Goal: Information Seeking & Learning: Learn about a topic

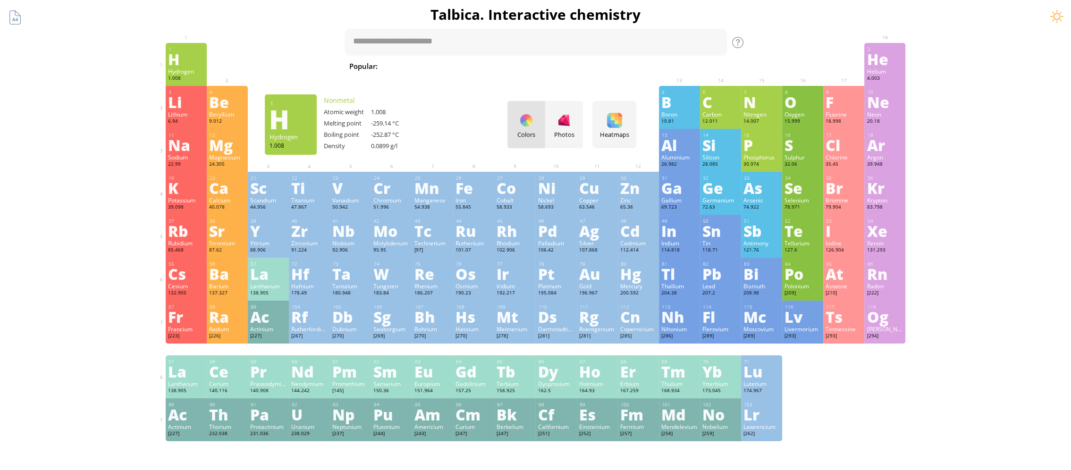
click at [187, 74] on div "Hydrogen" at bounding box center [186, 72] width 36 height 8
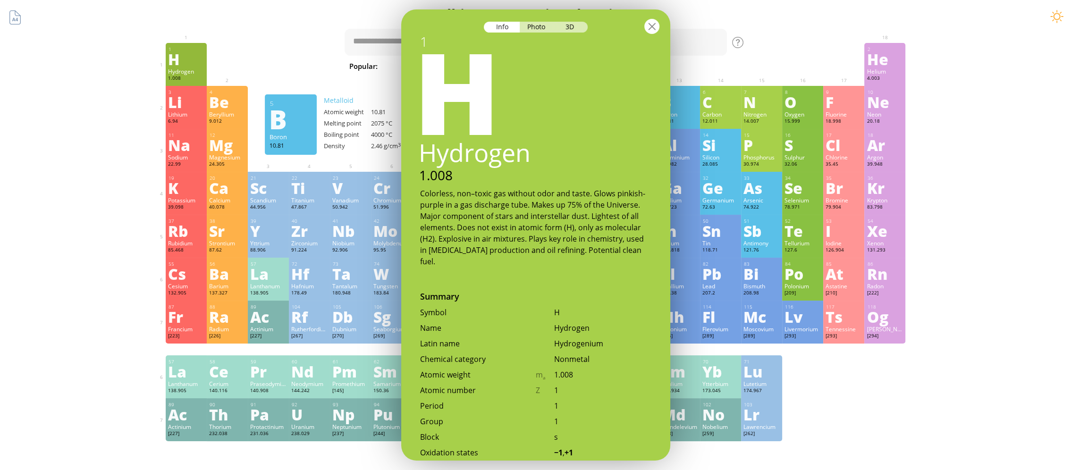
click at [653, 32] on div at bounding box center [652, 26] width 15 height 15
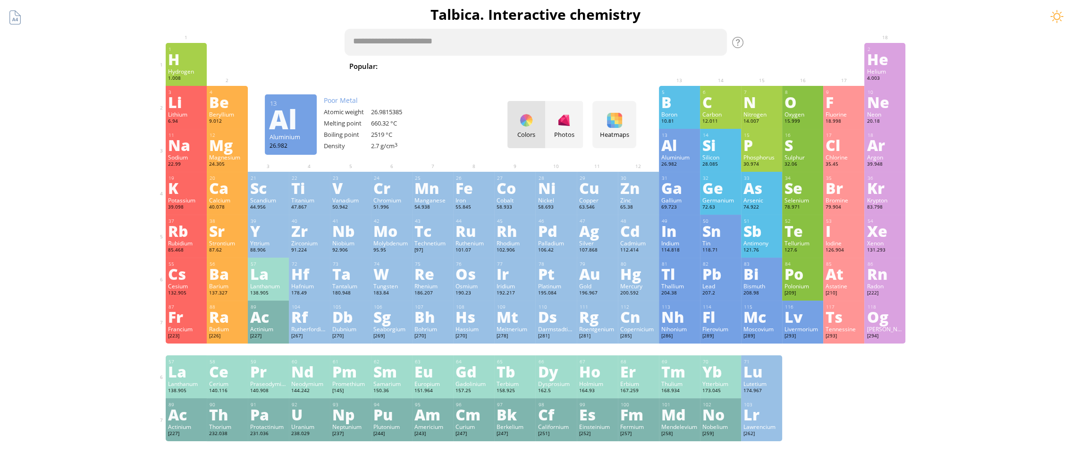
click at [414, 41] on textarea at bounding box center [536, 42] width 383 height 27
click at [747, 42] on div "Summary Molecular formula Molecular weight Exact mass Monoisotopic mass Classif…" at bounding box center [535, 400] width 765 height 800
click at [741, 45] on div at bounding box center [737, 42] width 11 height 11
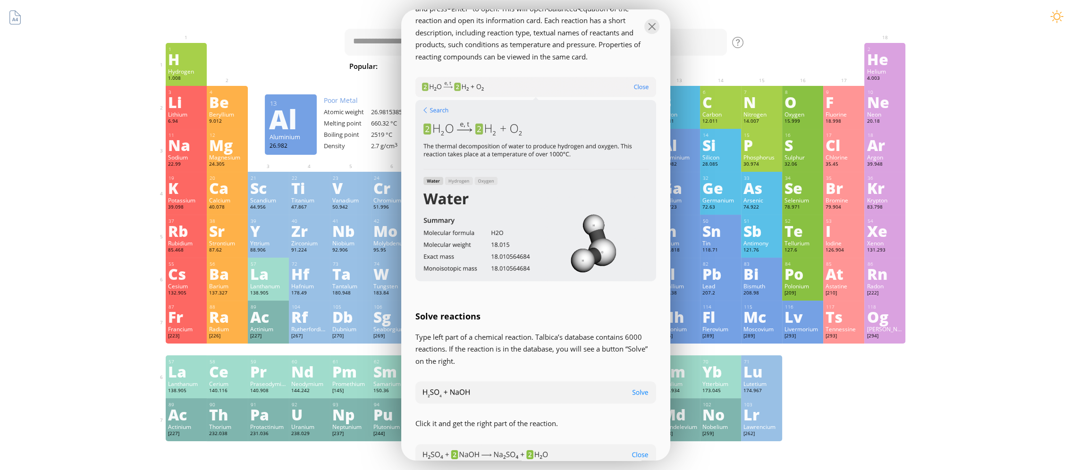
scroll to position [944, 0]
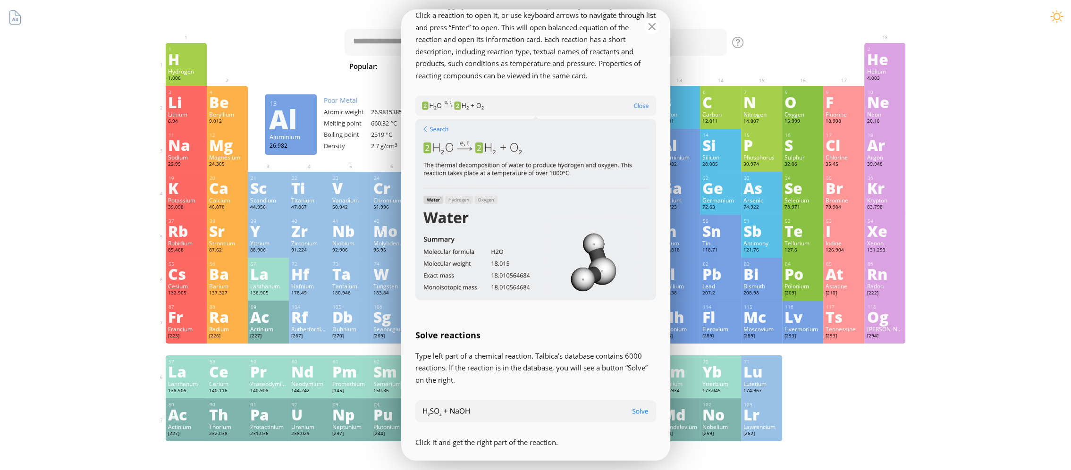
click at [655, 23] on div at bounding box center [652, 26] width 15 height 15
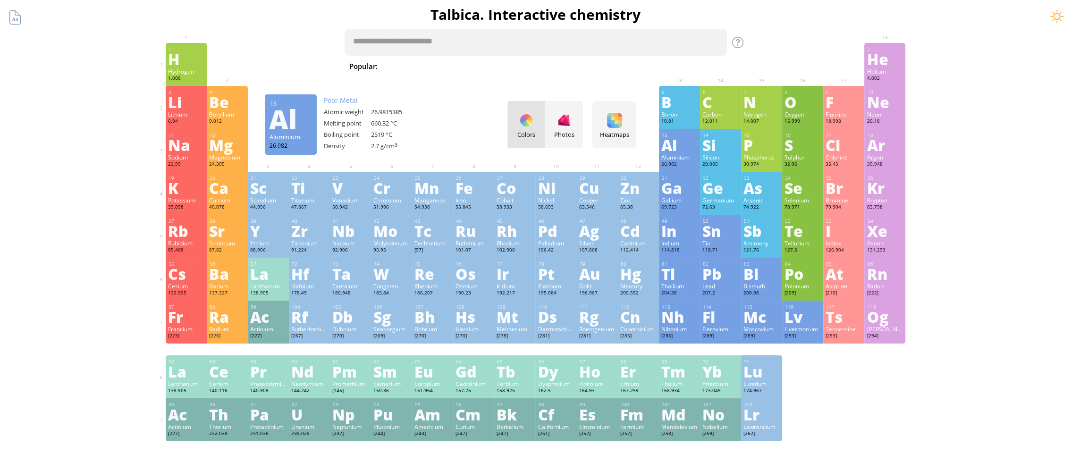
click at [510, 37] on textarea at bounding box center [536, 42] width 383 height 27
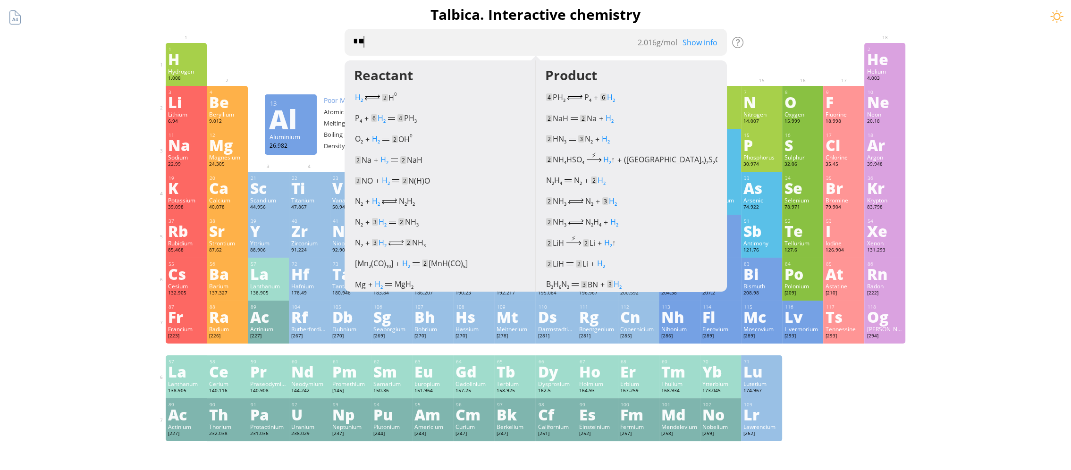
type textarea "***"
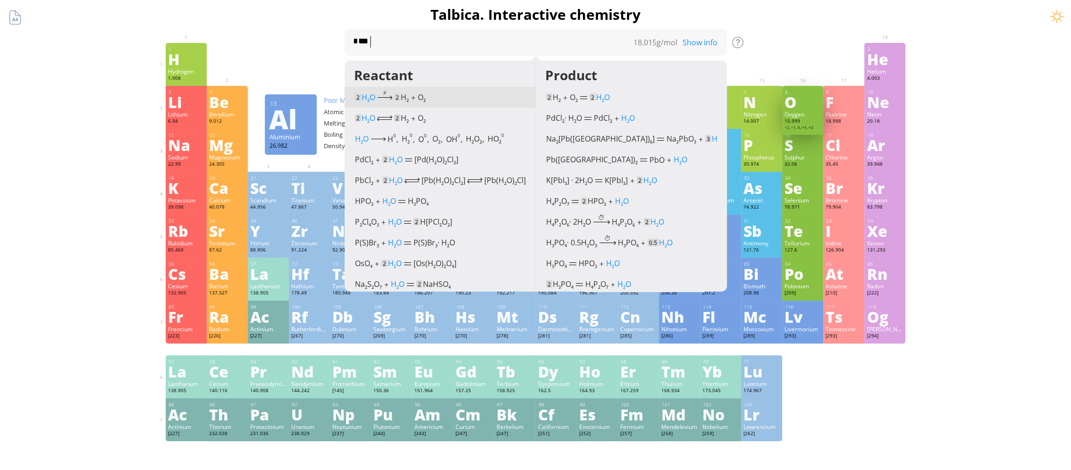
click at [417, 105] on div "2 H 2 O ⚡︎ 2 H 2 (cathode) + O 2 (anode)" at bounding box center [440, 97] width 191 height 21
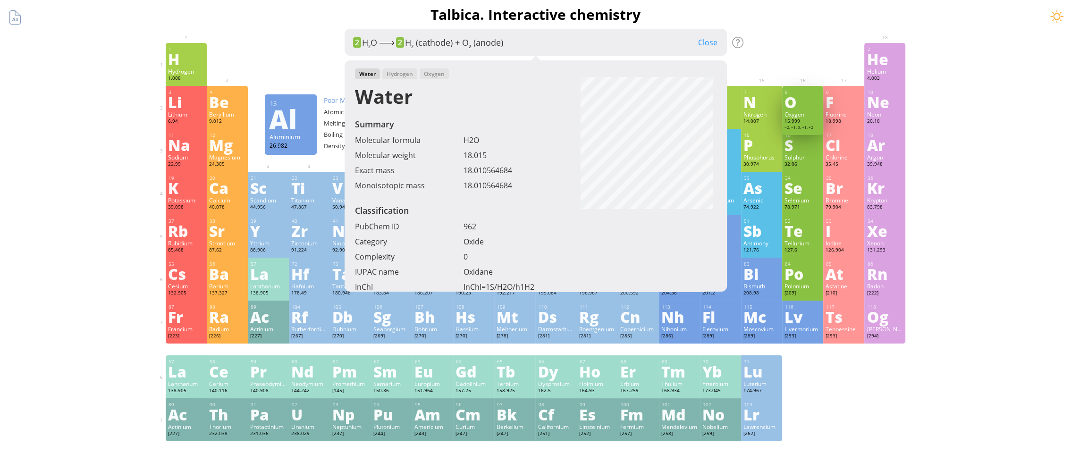
scroll to position [94, 0]
click at [307, 54] on div at bounding box center [309, 50] width 41 height 14
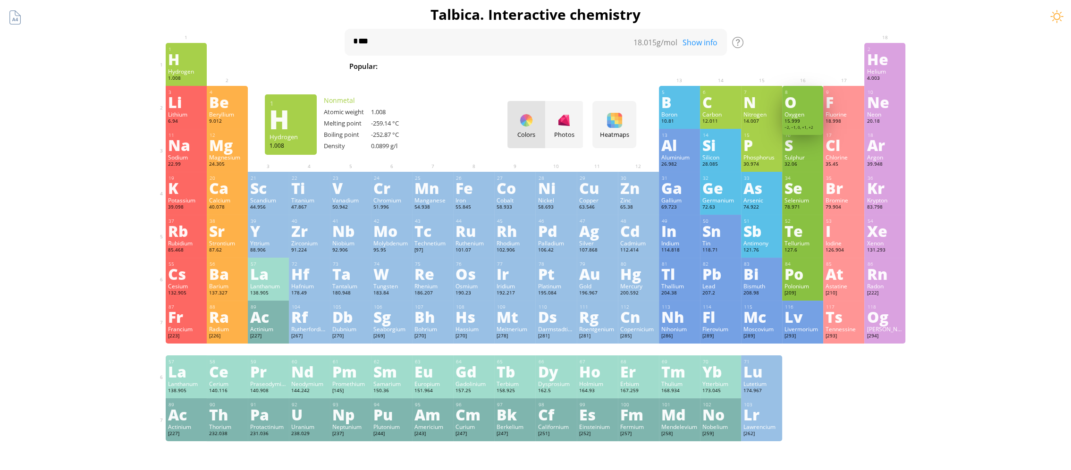
click at [176, 67] on div "H" at bounding box center [186, 58] width 36 height 15
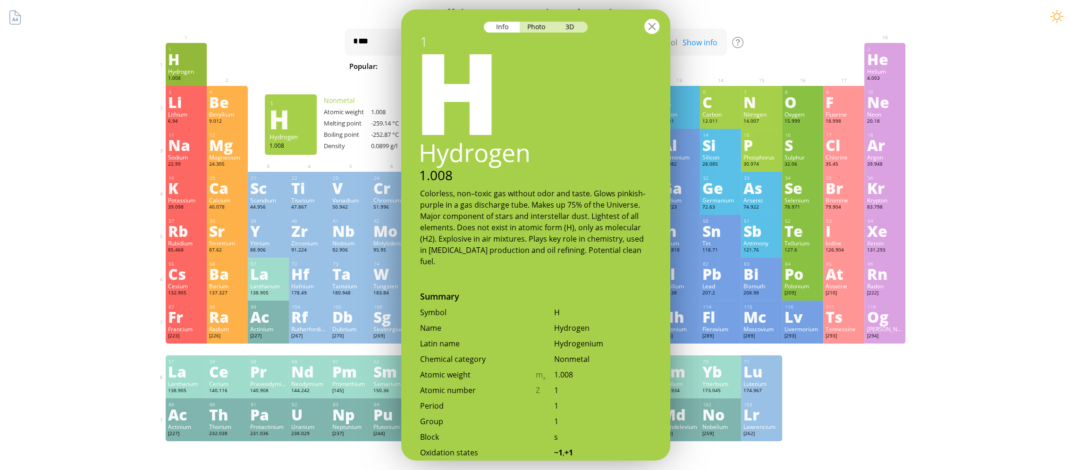
click at [649, 29] on div at bounding box center [652, 26] width 15 height 15
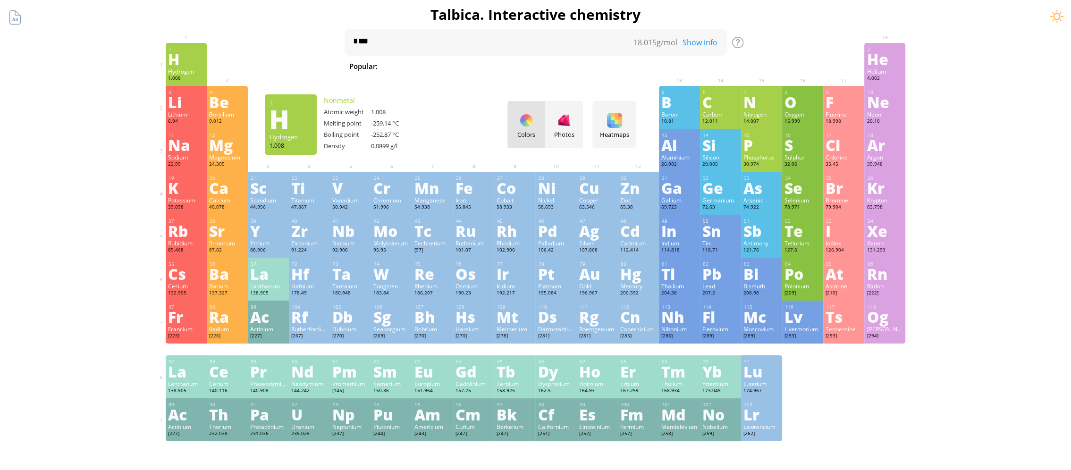
click at [187, 54] on div "H" at bounding box center [186, 58] width 36 height 15
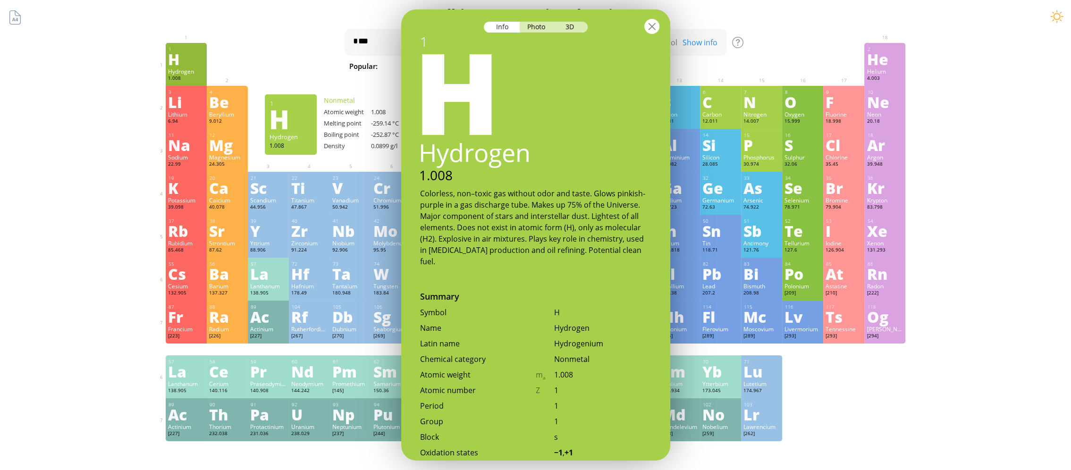
click at [653, 27] on div at bounding box center [652, 26] width 15 height 15
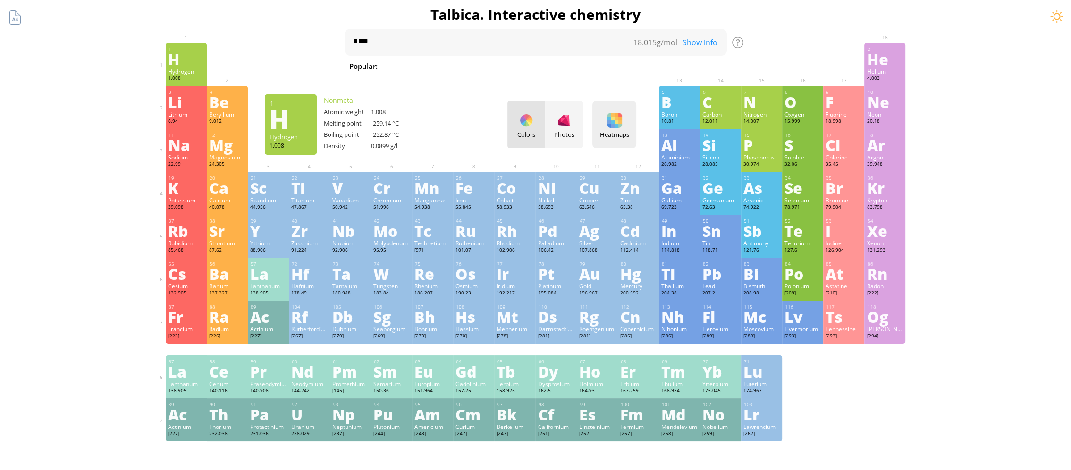
click at [622, 126] on div at bounding box center [614, 120] width 15 height 15
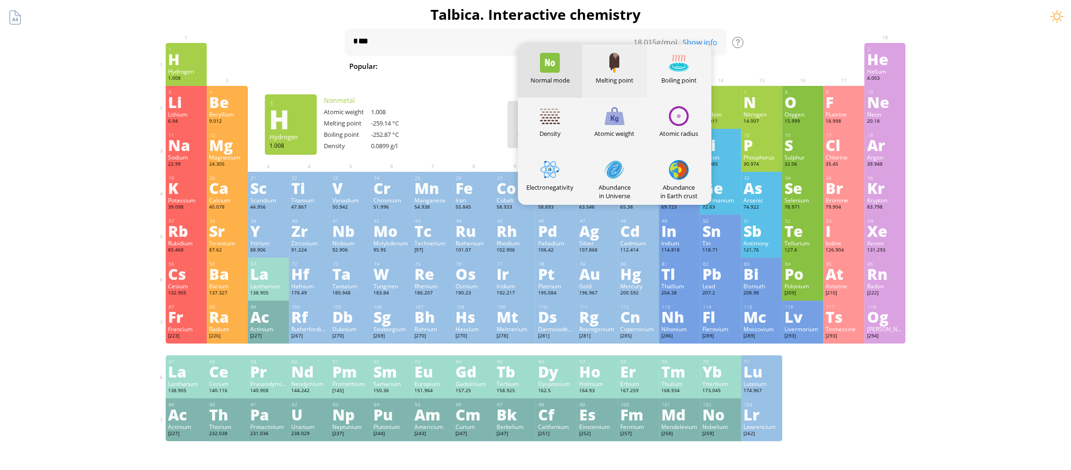
click at [625, 72] on div at bounding box center [615, 63] width 20 height 20
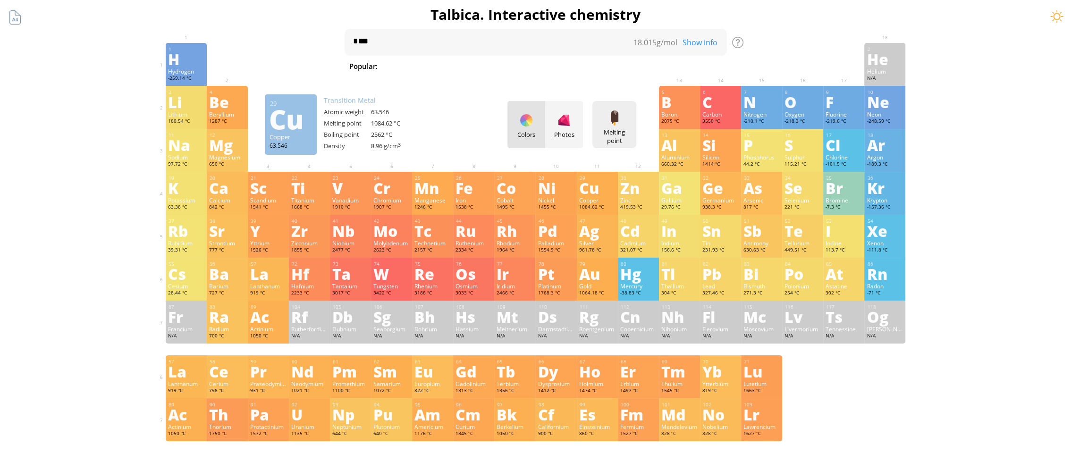
click at [628, 121] on div "Melting point Heatmaps Normal mode Melting point Boiling point Density Atomic w…" at bounding box center [615, 124] width 44 height 47
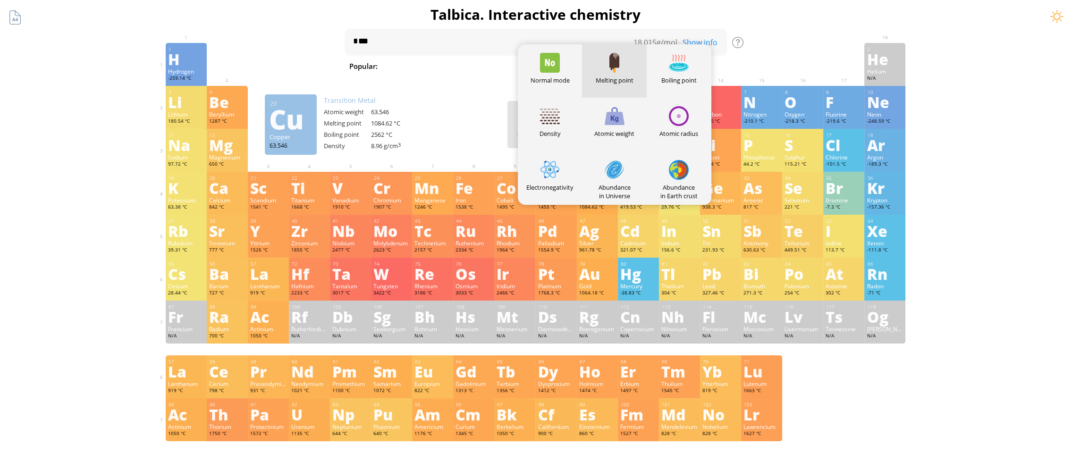
click at [680, 170] on div at bounding box center [679, 170] width 20 height 20
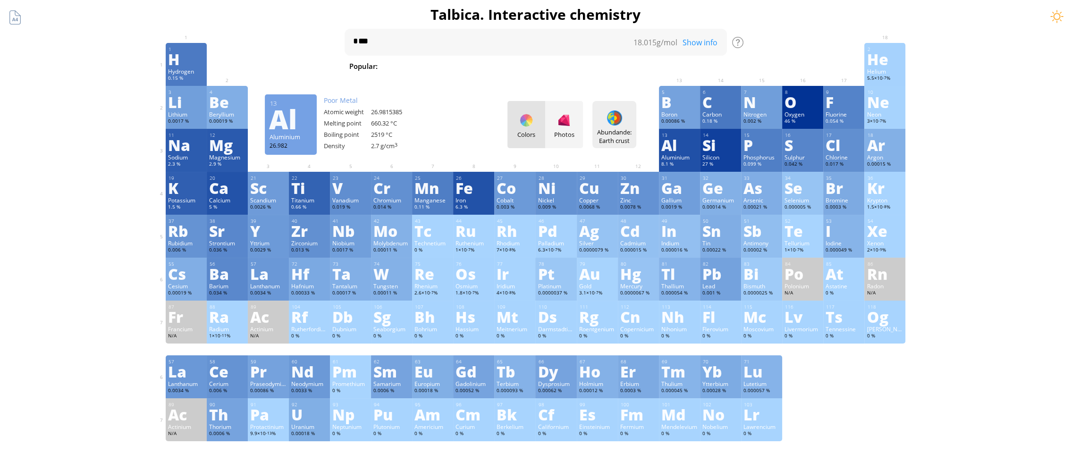
click at [612, 117] on div at bounding box center [614, 118] width 15 height 15
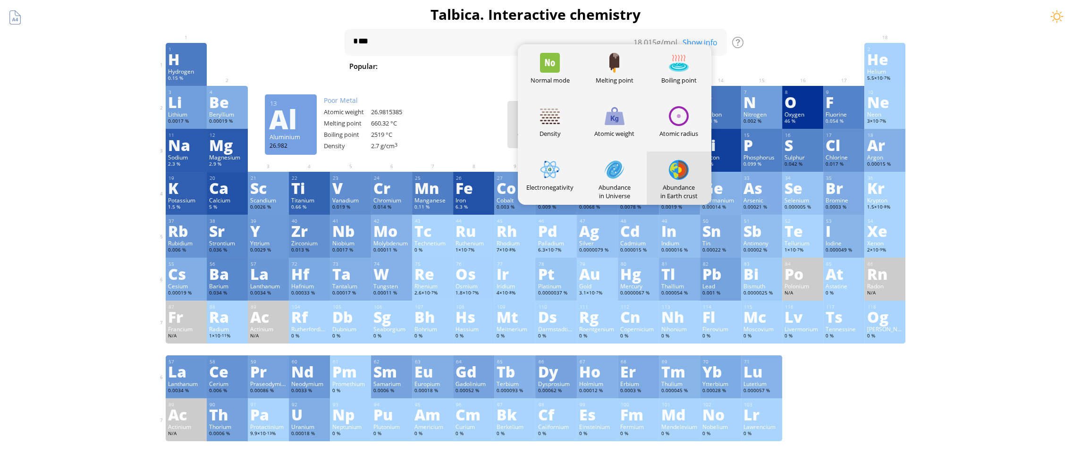
click at [605, 122] on div "Atomic weight" at bounding box center [614, 124] width 65 height 53
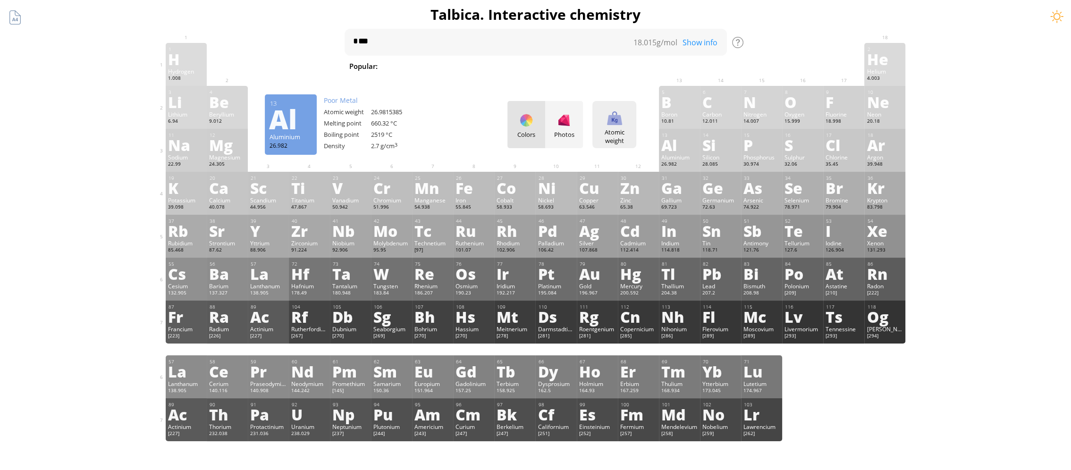
click at [604, 128] on div "Atomic weight" at bounding box center [614, 136] width 39 height 17
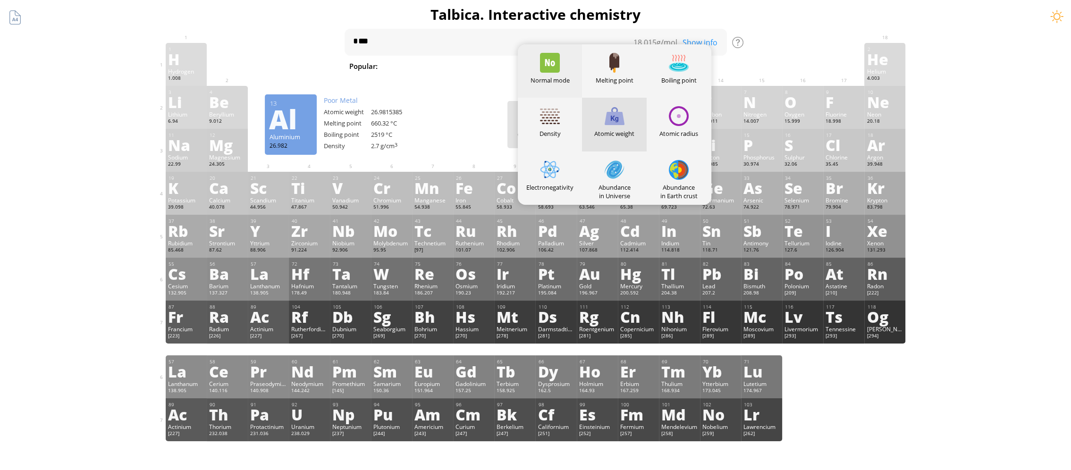
click at [552, 63] on div at bounding box center [550, 63] width 20 height 20
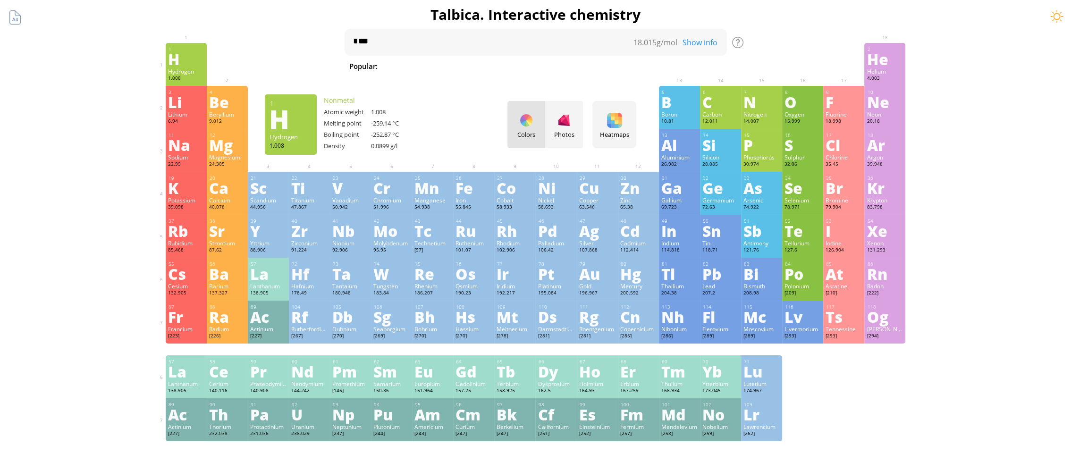
click at [179, 60] on div "H" at bounding box center [186, 58] width 36 height 15
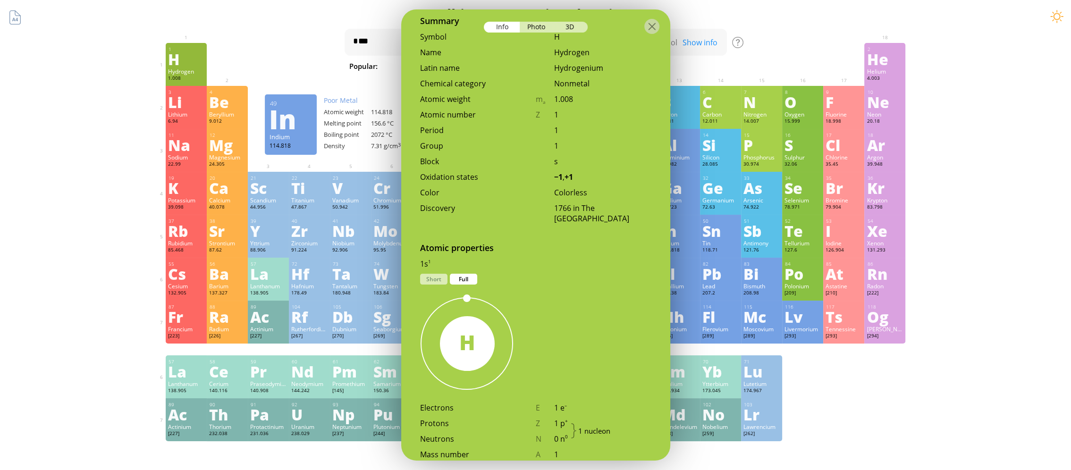
scroll to position [283, 0]
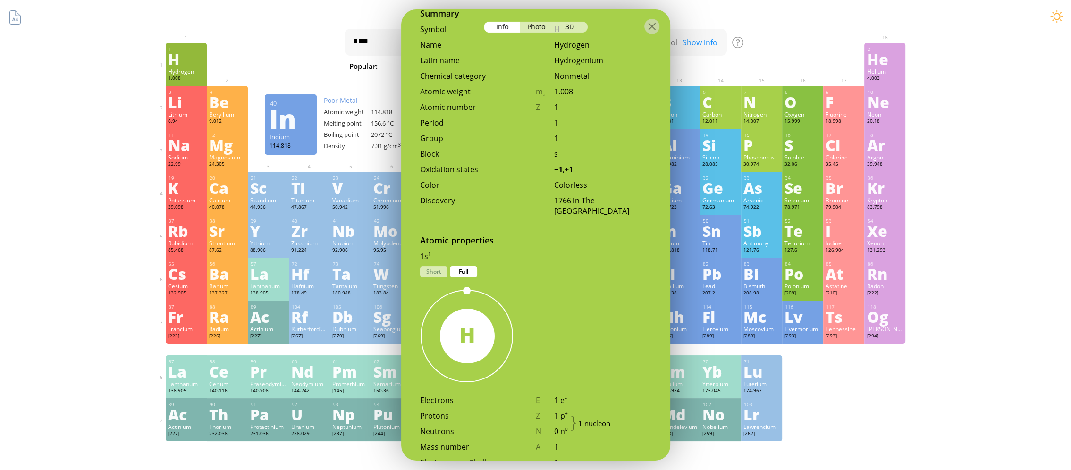
click at [469, 266] on div "Full" at bounding box center [463, 271] width 27 height 11
click at [459, 266] on div "Full" at bounding box center [463, 271] width 27 height 11
click at [438, 266] on div "Short" at bounding box center [433, 271] width 27 height 11
click at [460, 266] on div "Full" at bounding box center [463, 271] width 27 height 11
click at [442, 266] on div "Short" at bounding box center [433, 271] width 27 height 11
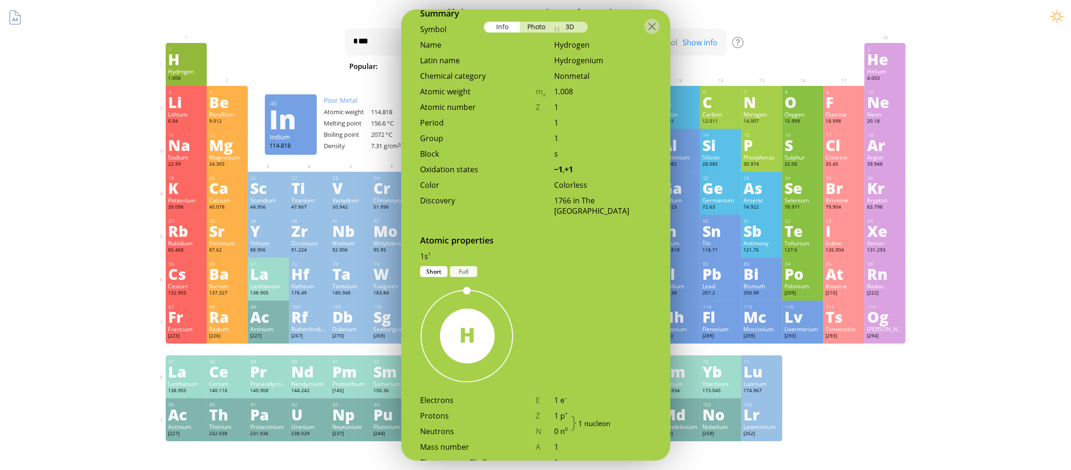
click at [472, 266] on div "Full" at bounding box center [463, 271] width 27 height 11
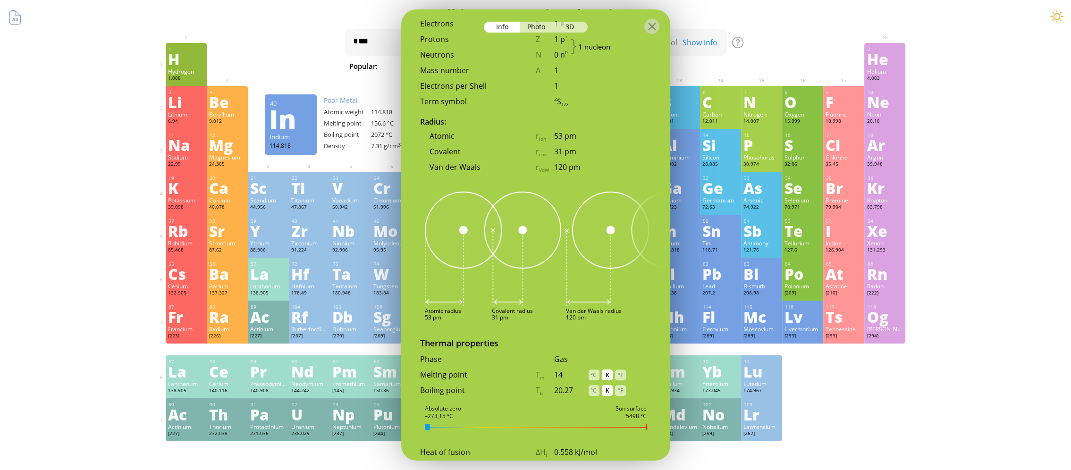
scroll to position [661, 0]
click at [622, 227] on img at bounding box center [548, 248] width 246 height 115
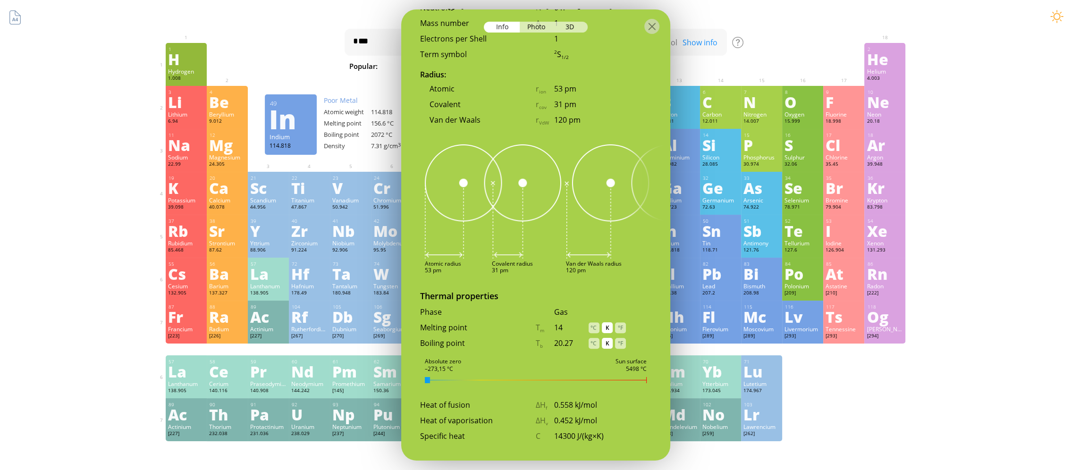
scroll to position [708, 0]
click at [592, 322] on div "°C" at bounding box center [594, 327] width 11 height 11
click at [605, 322] on div "K" at bounding box center [607, 327] width 11 height 11
click at [591, 322] on div "°C" at bounding box center [594, 327] width 11 height 11
click at [595, 337] on div "°C" at bounding box center [594, 342] width 11 height 11
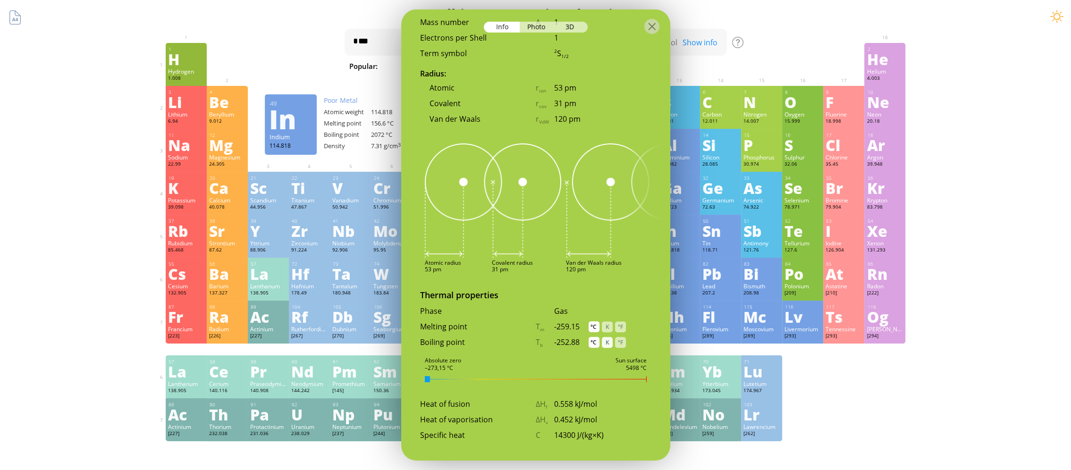
click at [604, 337] on div "K" at bounding box center [607, 342] width 11 height 11
click at [607, 322] on div "K" at bounding box center [607, 327] width 11 height 11
click at [525, 352] on div "1 H Hydrogen 1.008 Colorless, non–toxic gas without odor and taste. Glows pinki…" at bounding box center [535, 234] width 269 height 451
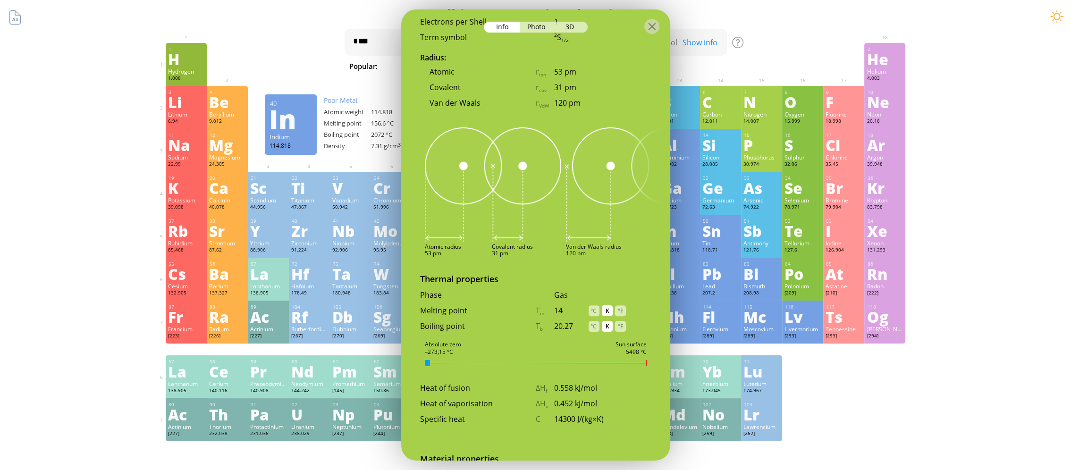
scroll to position [756, 0]
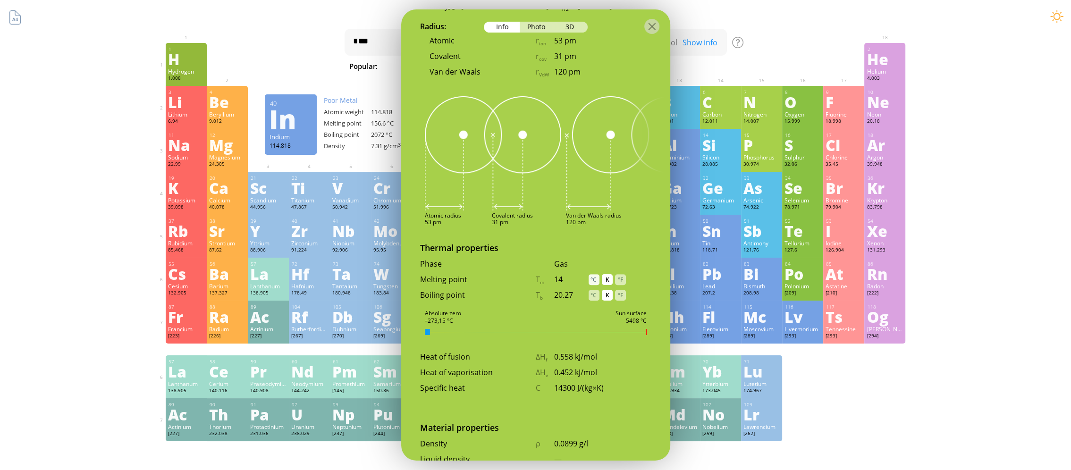
click at [593, 274] on div "°C" at bounding box center [594, 279] width 11 height 11
click at [596, 290] on div "°C" at bounding box center [594, 295] width 11 height 11
click at [608, 274] on div "K" at bounding box center [607, 279] width 11 height 11
click at [606, 290] on div "K" at bounding box center [607, 295] width 11 height 11
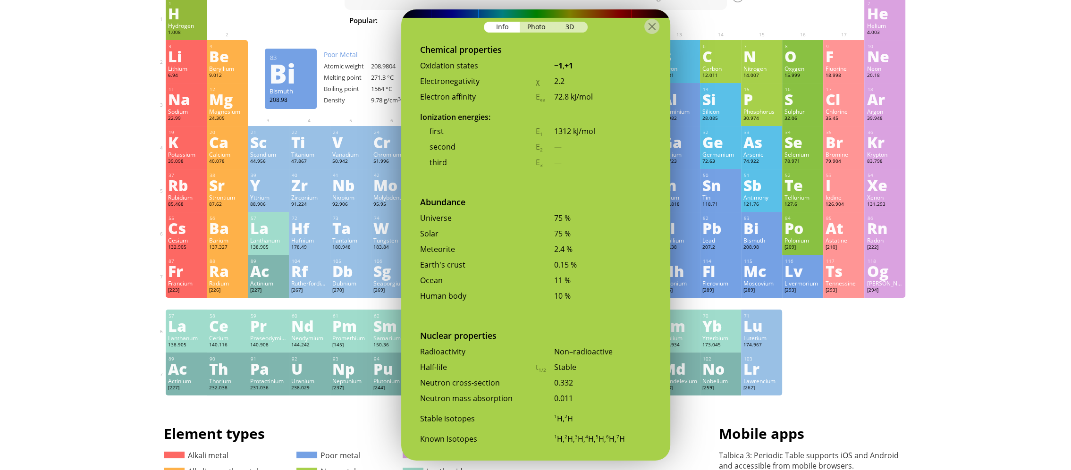
scroll to position [0, 0]
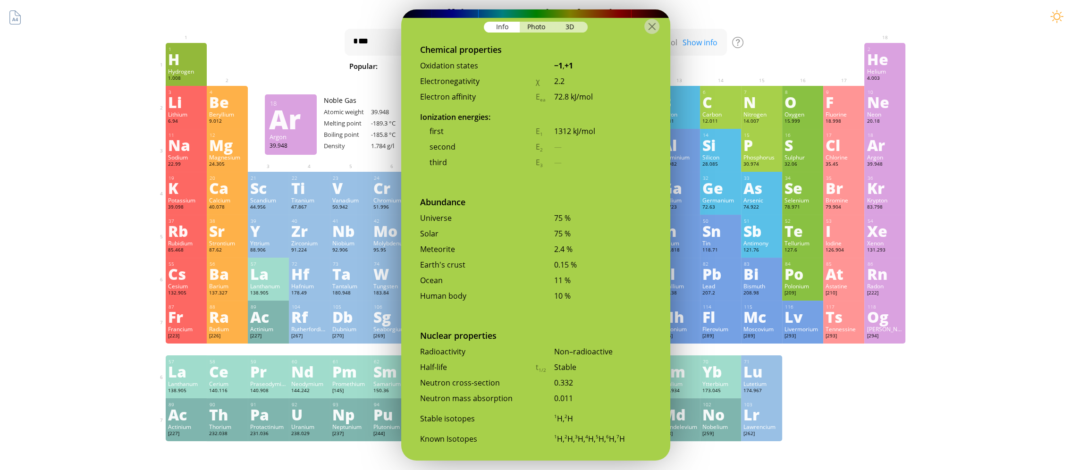
click at [934, 134] on div "Summary Molecular formula Molecular weight Exact mass Monoisotopic mass Classif…" at bounding box center [535, 400] width 1071 height 800
click at [536, 24] on div "Photo" at bounding box center [537, 27] width 34 height 11
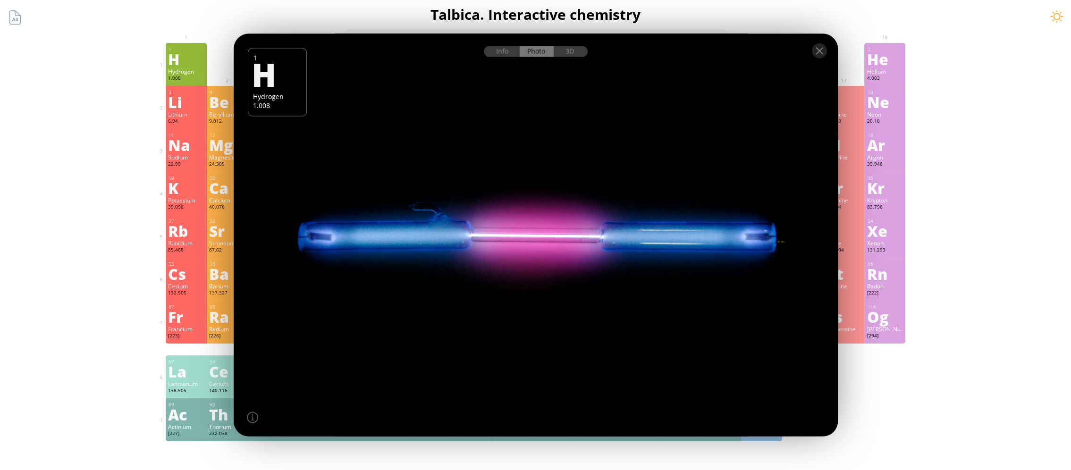
click at [569, 59] on div at bounding box center [536, 50] width 604 height 33
click at [574, 53] on div "3D" at bounding box center [571, 51] width 34 height 11
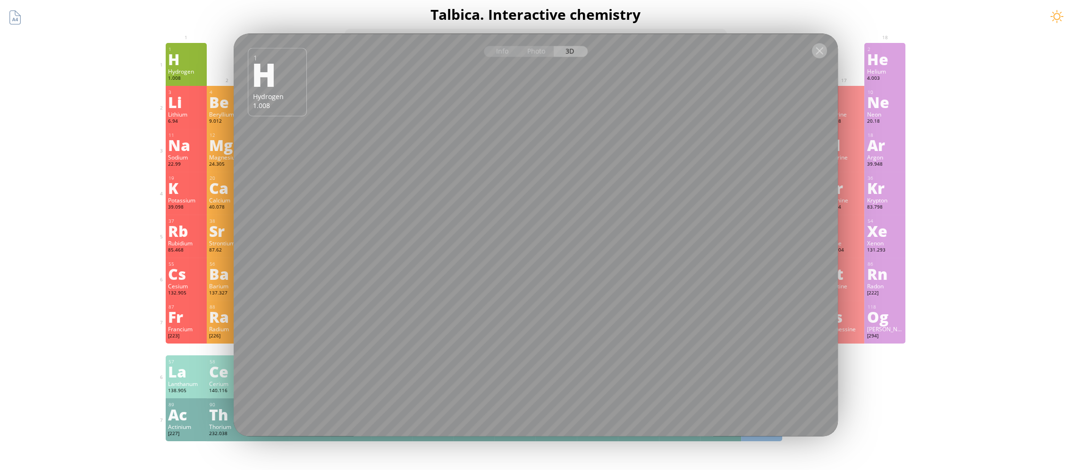
click at [819, 52] on div at bounding box center [819, 50] width 15 height 15
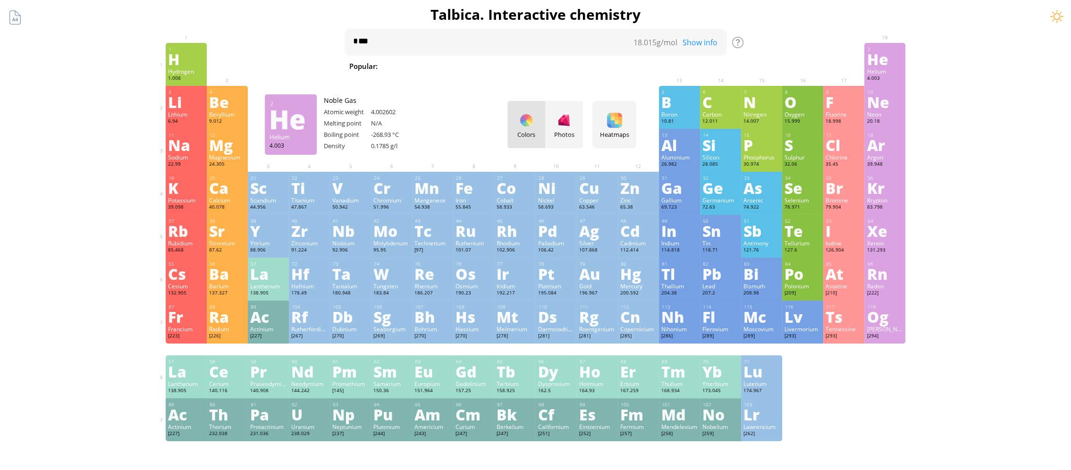
click at [883, 64] on div "He" at bounding box center [885, 58] width 36 height 15
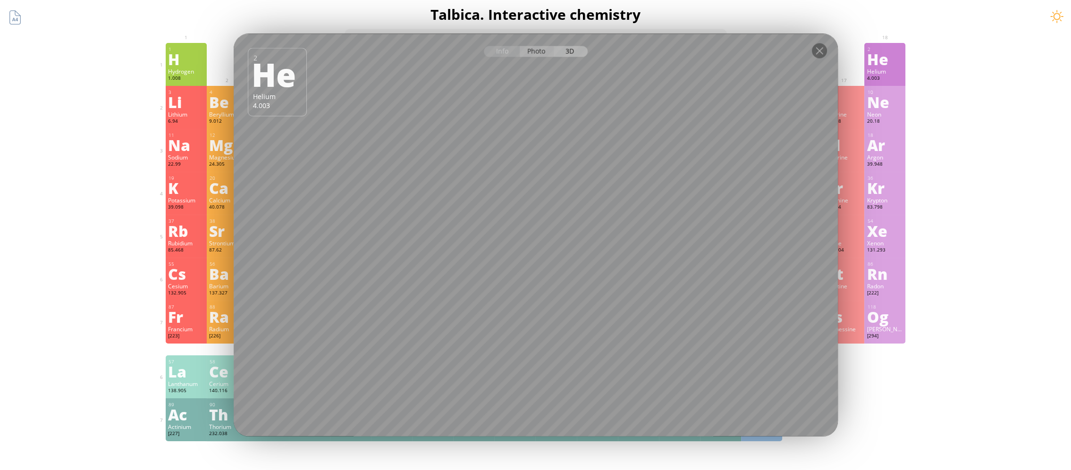
click at [538, 55] on div "Photo" at bounding box center [537, 51] width 34 height 11
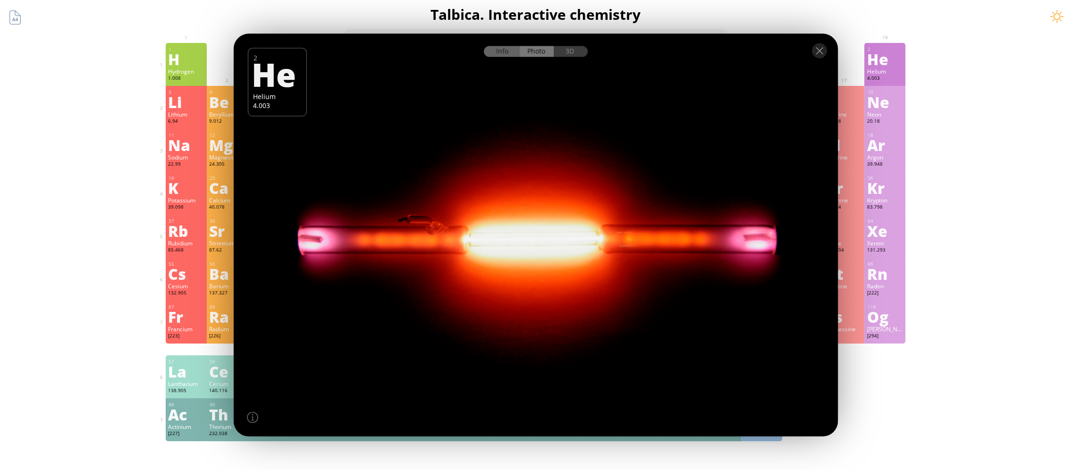
click at [511, 50] on div "Info" at bounding box center [502, 51] width 36 height 11
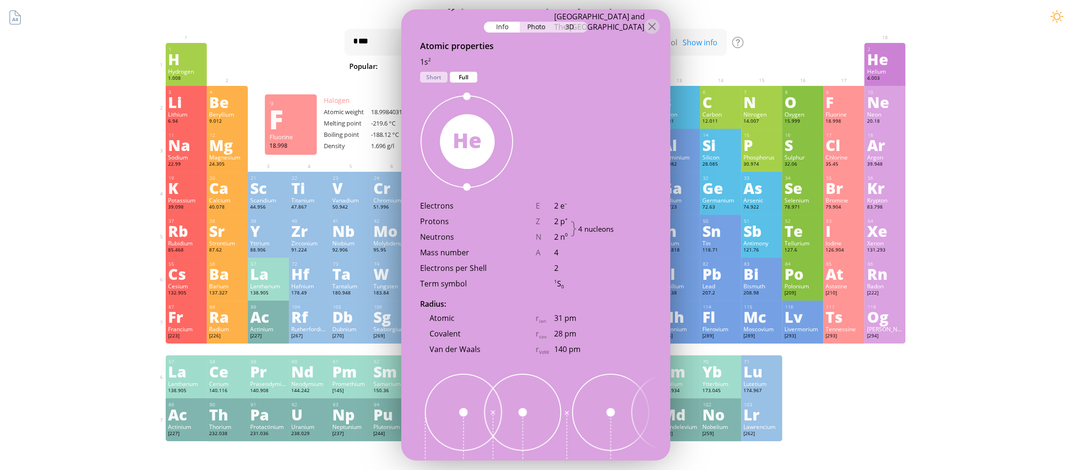
scroll to position [625, 0]
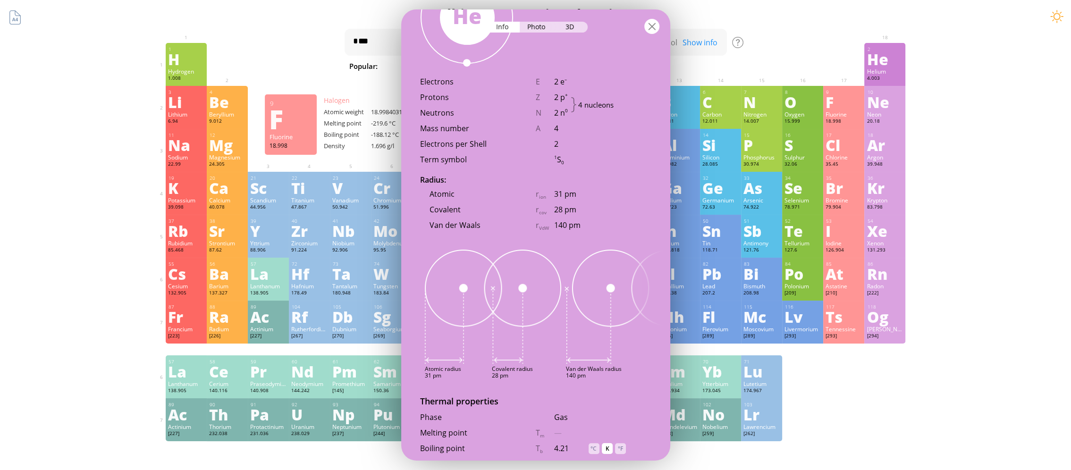
click at [652, 32] on div at bounding box center [652, 26] width 15 height 15
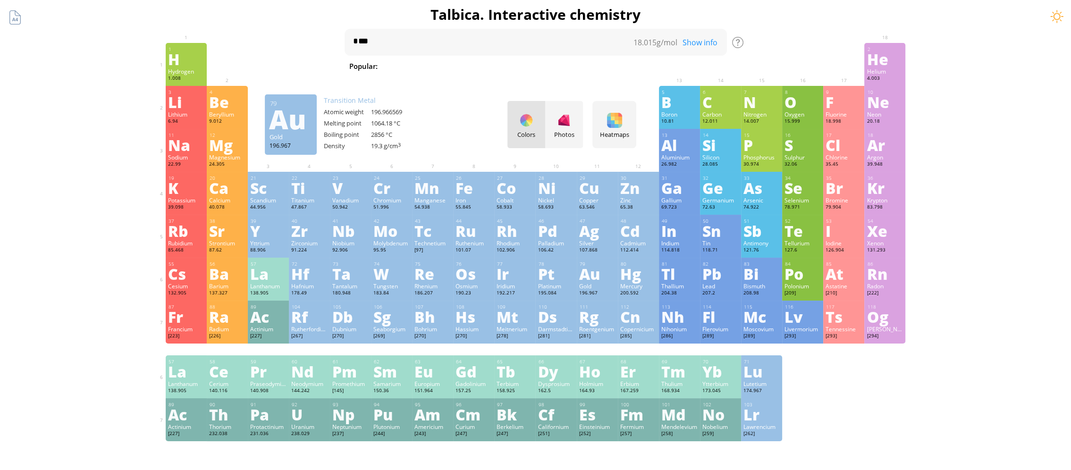
click at [587, 281] on div "Au" at bounding box center [597, 273] width 36 height 15
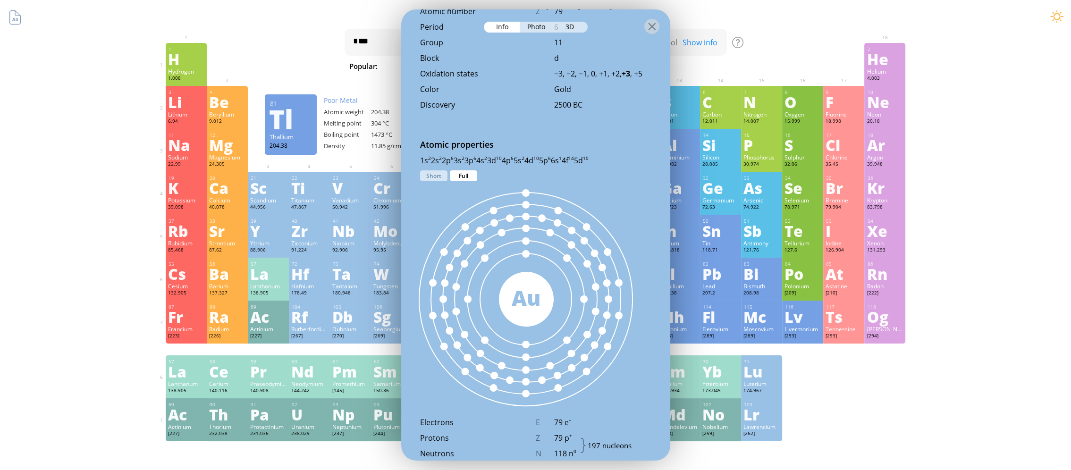
scroll to position [389, 0]
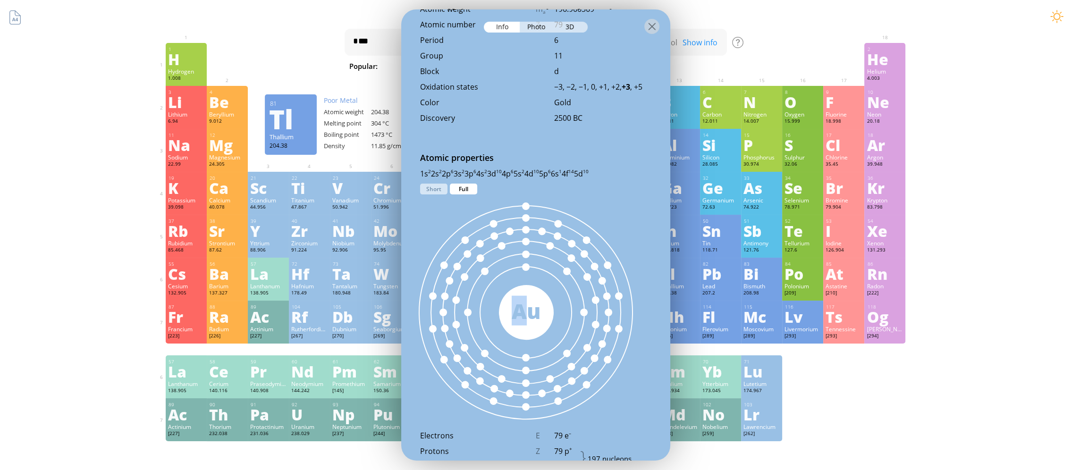
drag, startPoint x: 521, startPoint y: 306, endPoint x: 542, endPoint y: 246, distance: 63.0
click at [542, 246] on div "197 Au" at bounding box center [526, 313] width 250 height 236
drag, startPoint x: 542, startPoint y: 246, endPoint x: 533, endPoint y: 264, distance: 20.5
click at [533, 264] on div at bounding box center [526, 312] width 213 height 213
click at [469, 187] on div "Full" at bounding box center [463, 189] width 27 height 11
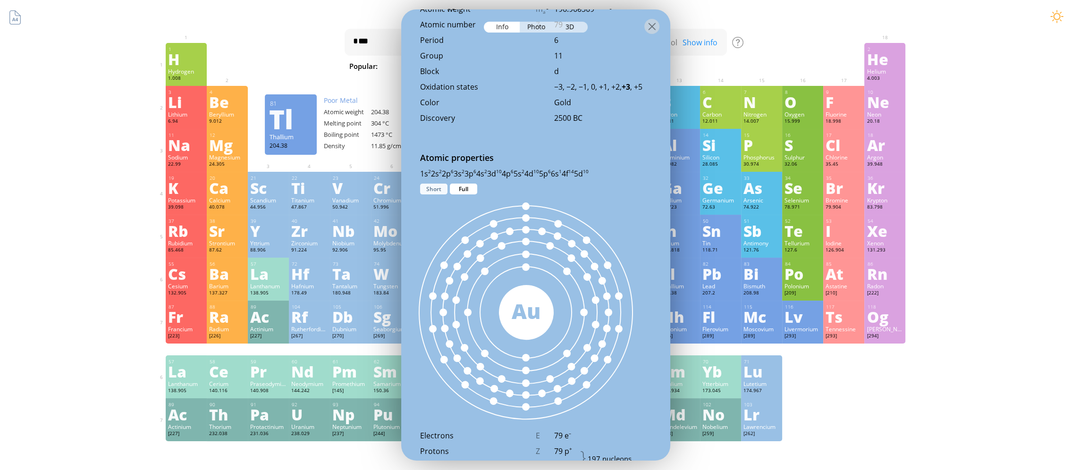
click at [437, 188] on div "Short" at bounding box center [433, 189] width 27 height 11
click at [467, 190] on div "Full" at bounding box center [463, 189] width 27 height 11
click at [427, 191] on div "Short" at bounding box center [433, 189] width 27 height 11
click at [468, 189] on div "Full" at bounding box center [463, 189] width 27 height 11
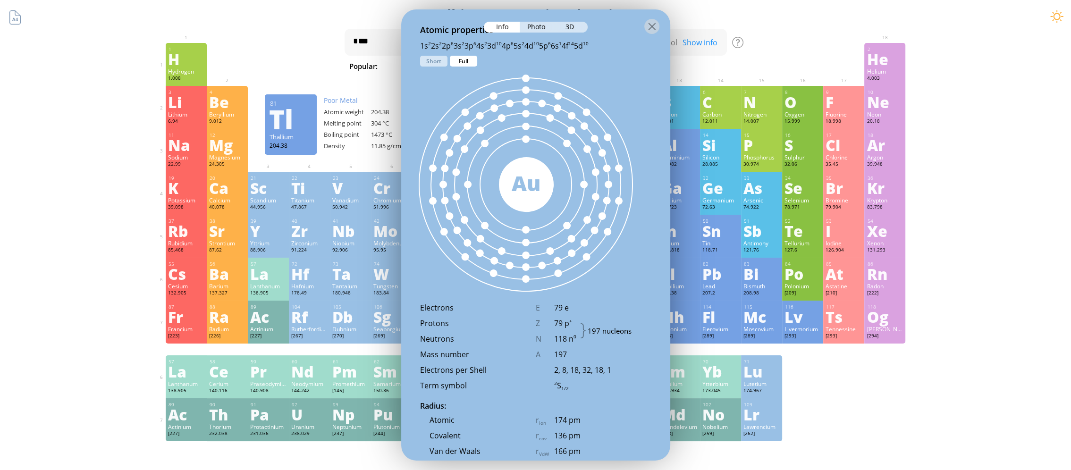
scroll to position [519, 0]
drag, startPoint x: 562, startPoint y: 206, endPoint x: 546, endPoint y: 175, distance: 35.3
click at [546, 175] on div "197 Au" at bounding box center [526, 182] width 250 height 236
drag, startPoint x: 546, startPoint y: 175, endPoint x: 580, endPoint y: 196, distance: 40.3
click at [580, 196] on div at bounding box center [526, 182] width 213 height 213
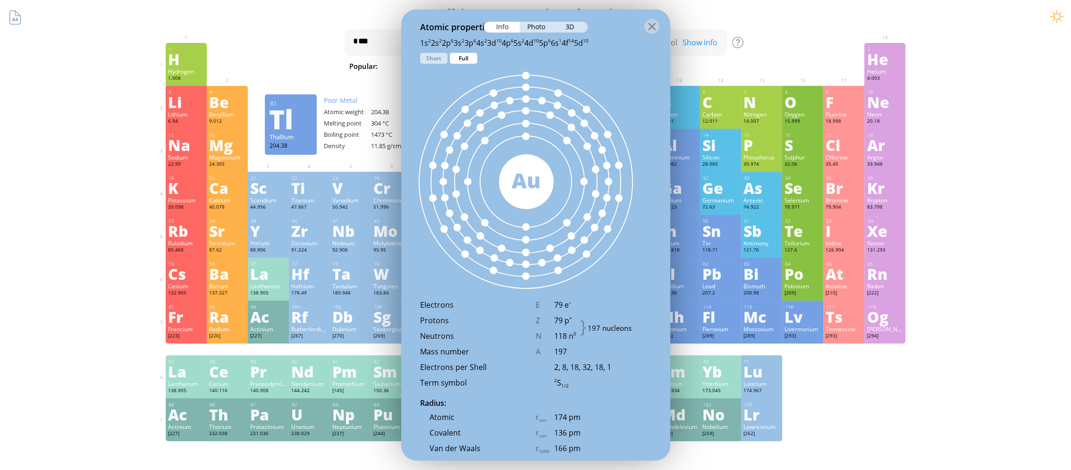
click at [578, 21] on div at bounding box center [535, 25] width 269 height 33
click at [574, 26] on div "3D" at bounding box center [571, 27] width 34 height 11
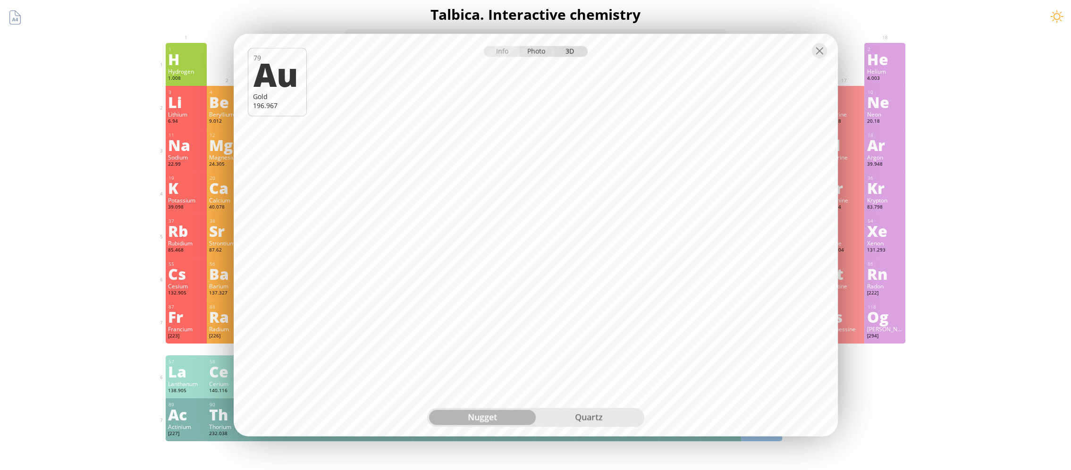
click at [529, 52] on div "Photo" at bounding box center [537, 51] width 34 height 11
click at [511, 49] on div "Info" at bounding box center [502, 51] width 36 height 11
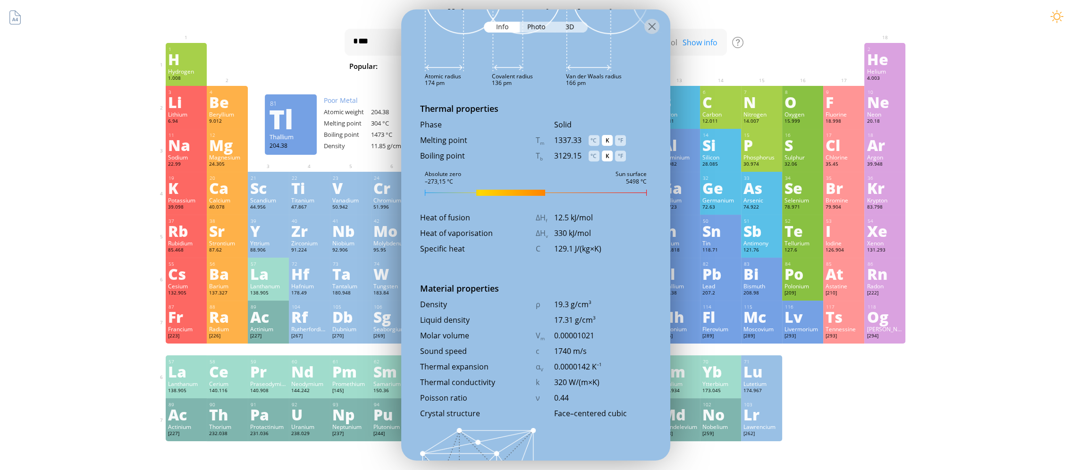
scroll to position [1037, 0]
click at [594, 136] on div "°C" at bounding box center [594, 139] width 11 height 11
click at [595, 138] on div "°C" at bounding box center [594, 139] width 11 height 11
click at [595, 142] on div "°C" at bounding box center [594, 139] width 11 height 11
click at [594, 141] on div "°C" at bounding box center [594, 139] width 11 height 11
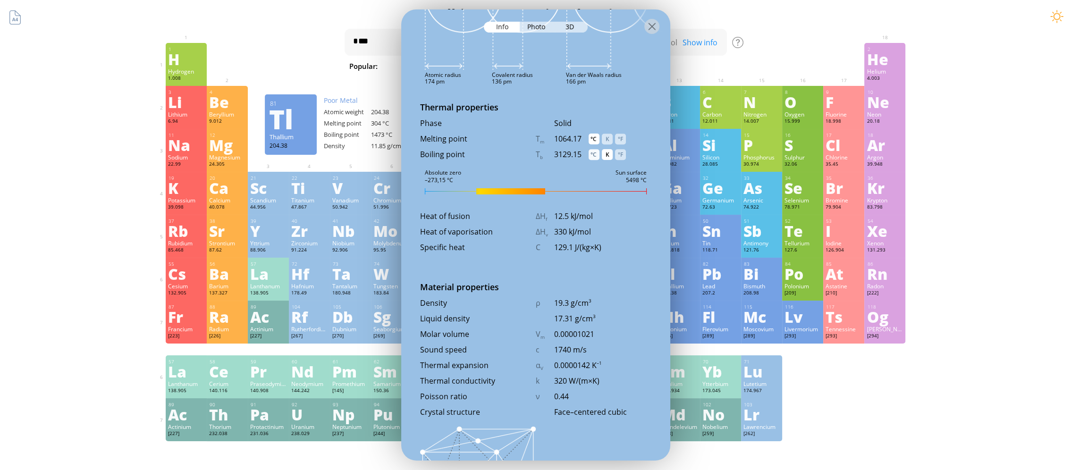
click at [595, 153] on div "°C" at bounding box center [594, 154] width 11 height 11
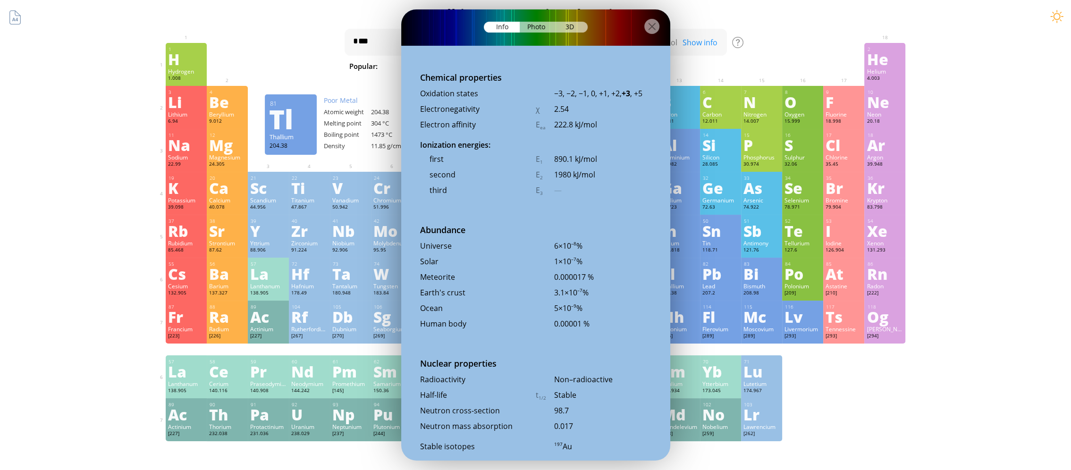
scroll to position [1840, 0]
click at [877, 368] on div "1 H Hydrogen 1.008 −1, +1 −1, +1 -259.14 °C -252.87 °C 0.0899 g/l 1s 1 2 He Hel…" at bounding box center [536, 242] width 740 height 399
click at [651, 28] on div at bounding box center [652, 26] width 15 height 15
